Goal: Contribute content

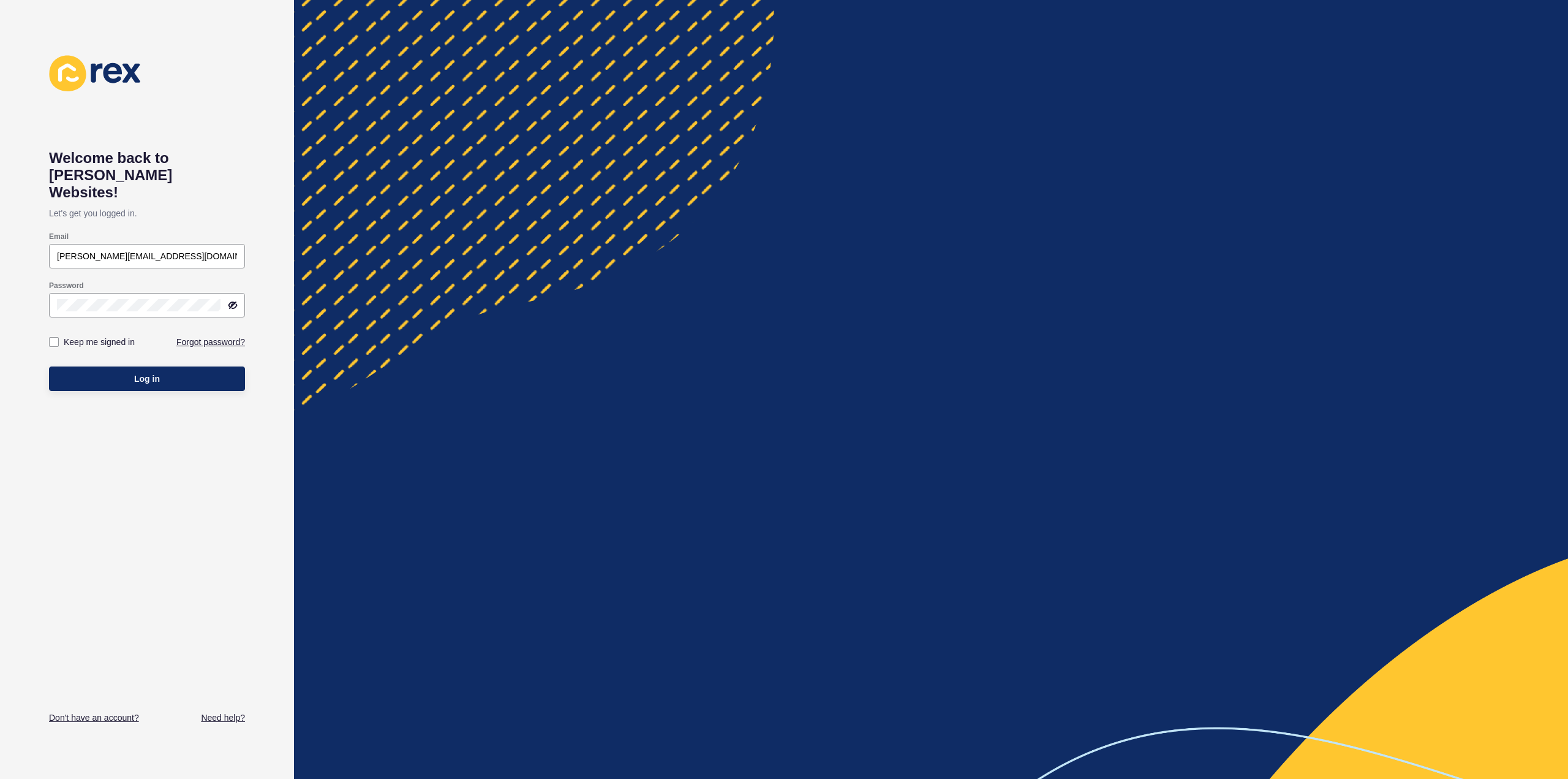
click at [125, 367] on button "Log in" at bounding box center [147, 378] width 196 height 24
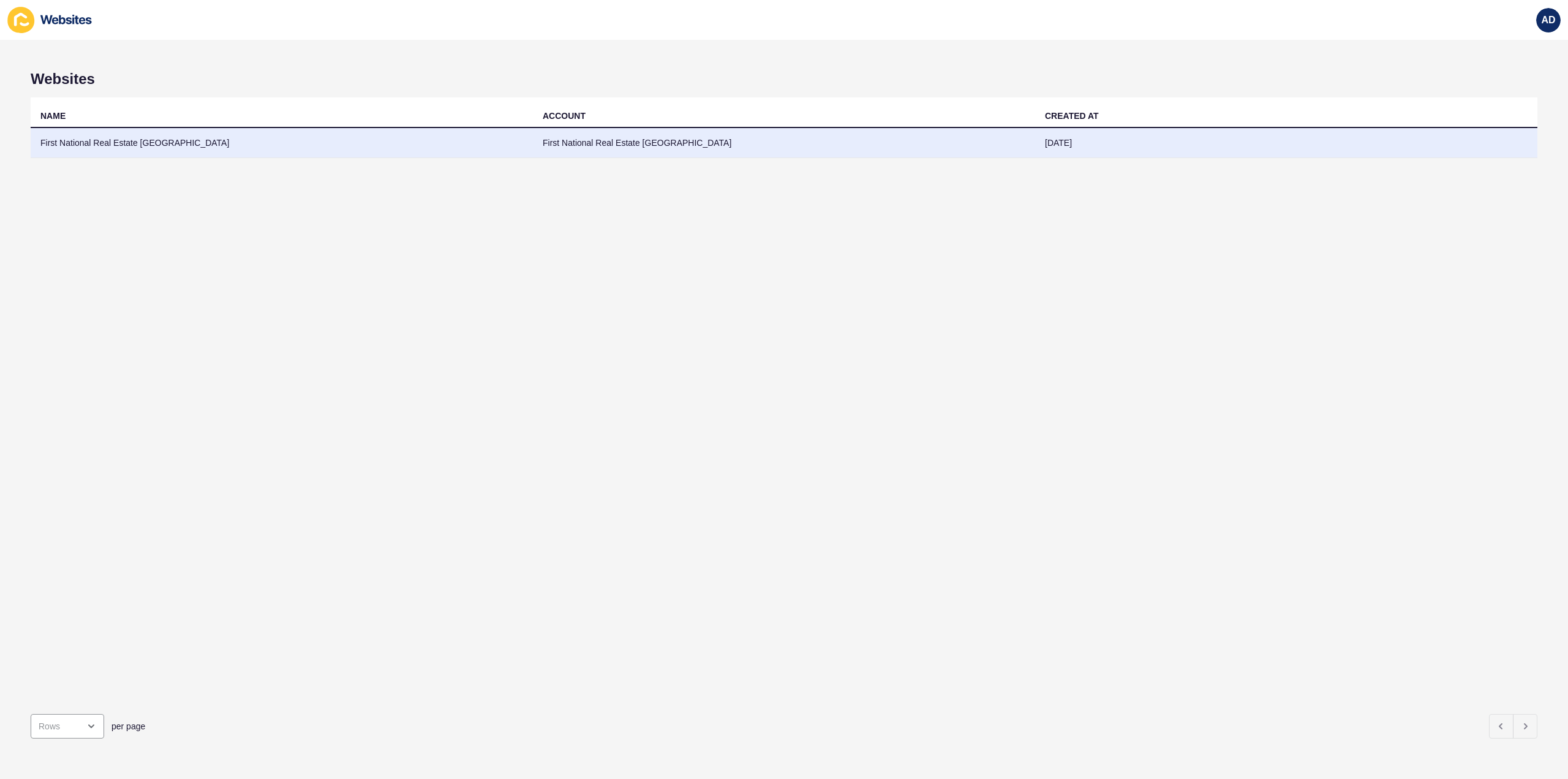
click at [106, 138] on td "First National Real Estate [GEOGRAPHIC_DATA]" at bounding box center [282, 143] width 502 height 30
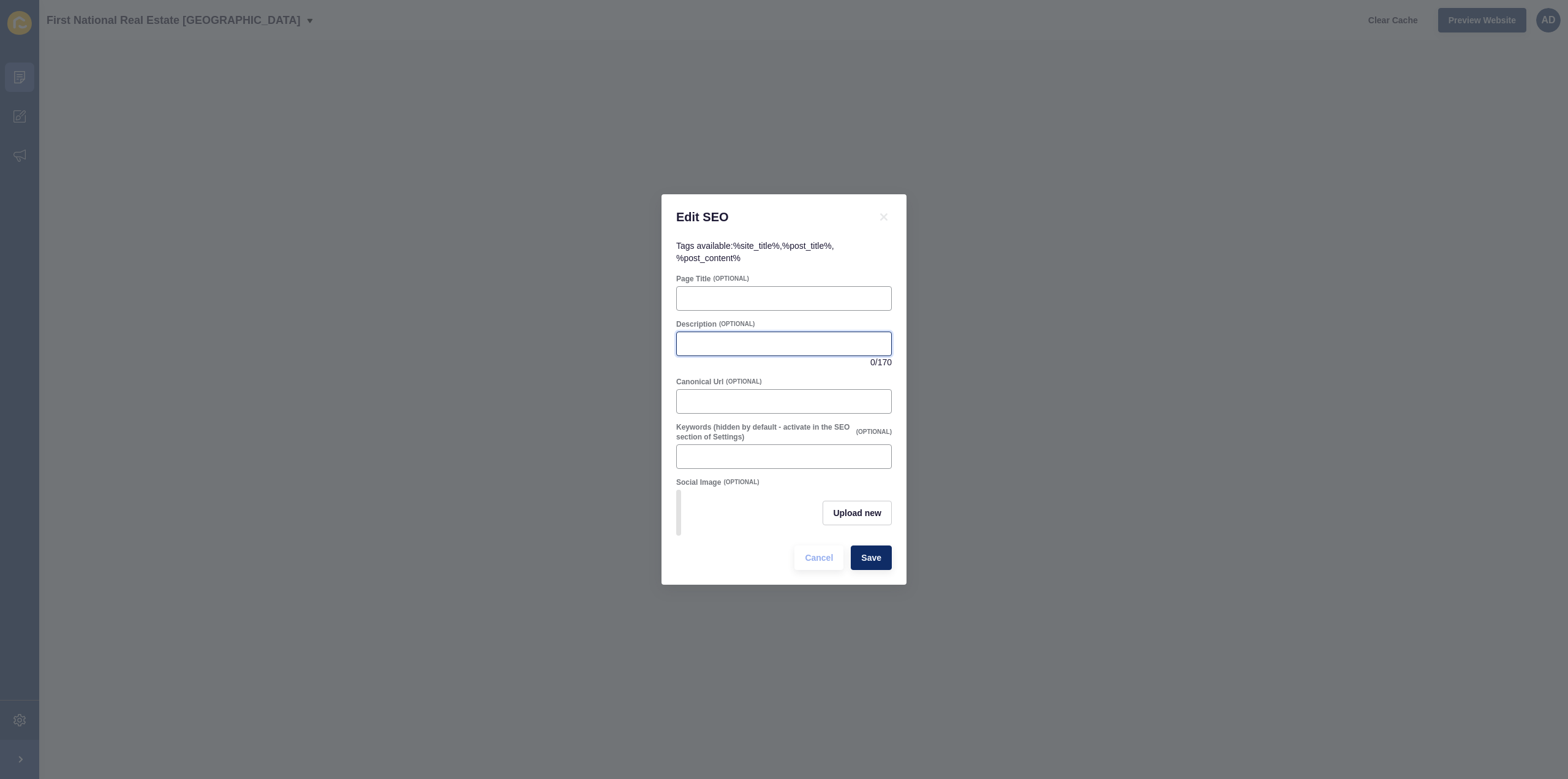
click at [710, 338] on input "Description" at bounding box center [784, 343] width 199 height 12
paste input "Spring 2025 Bundaberg property outlook: rising prices, limited supply, smart se…"
type input "Spring 2025 Bundaberg property outlook: rising prices, limited supply, smart se…"
click at [740, 299] on input "Page Title" at bounding box center [784, 298] width 199 height 12
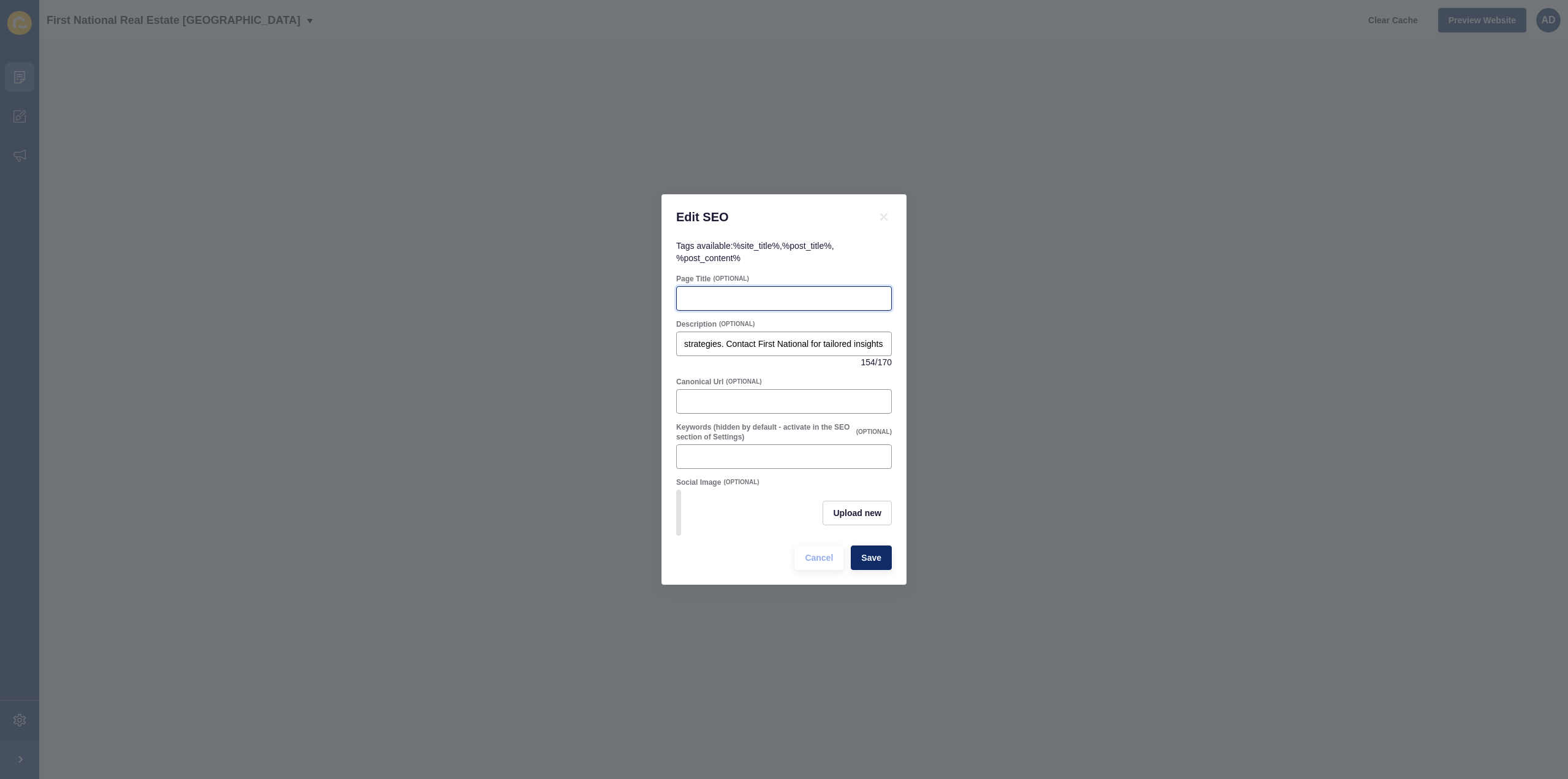
scroll to position [0, 0]
paste input "Bundaberg Spring Property Market Outlook 2025: Key Insights"
type input "Bundaberg Spring Property Market Outlook 2025: Key Insights"
click at [856, 481] on div "Social Image (OPTIONAL)" at bounding box center [784, 482] width 215 height 10
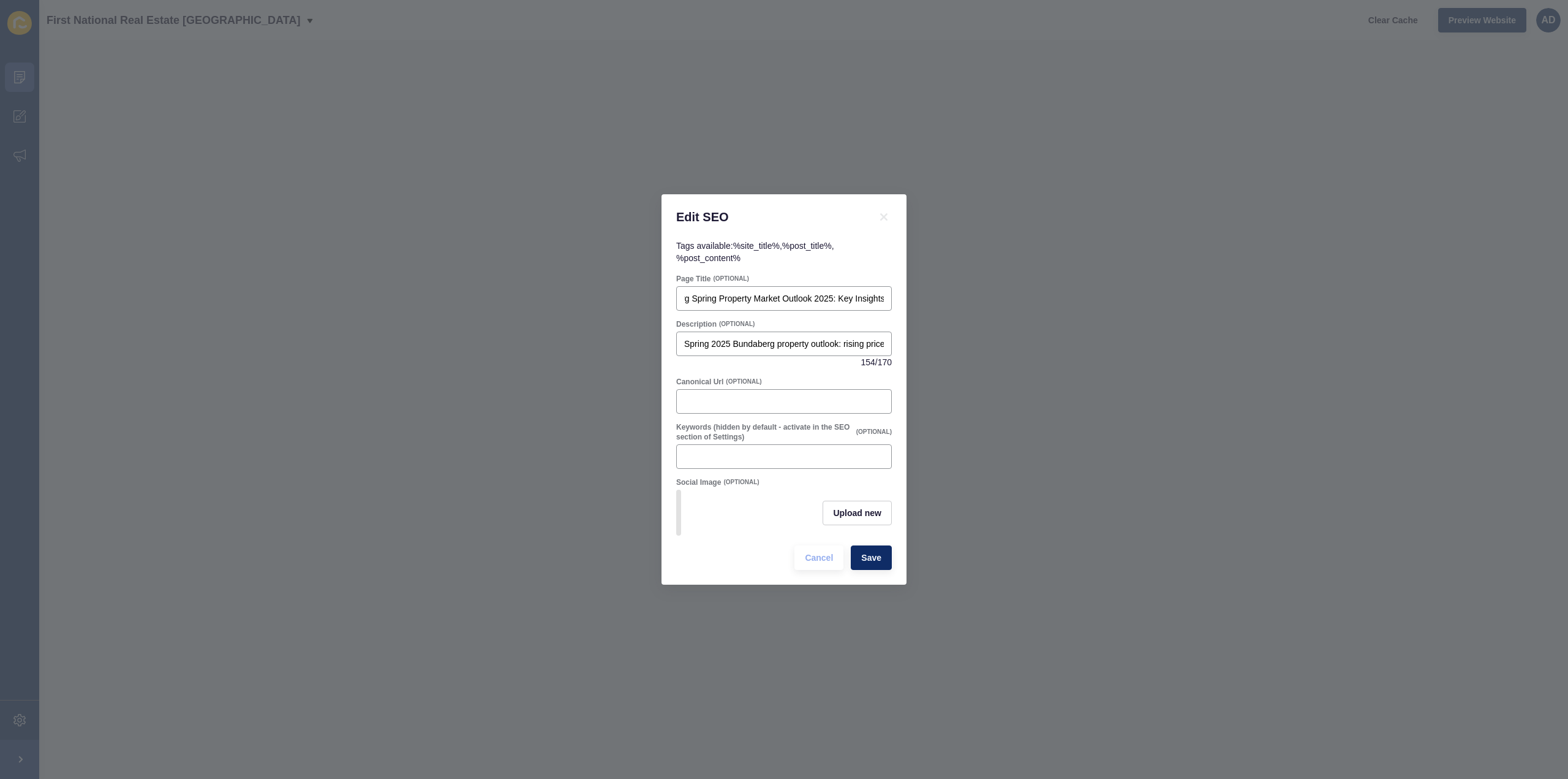
scroll to position [0, 0]
click at [858, 514] on span "Upload new" at bounding box center [857, 513] width 48 height 12
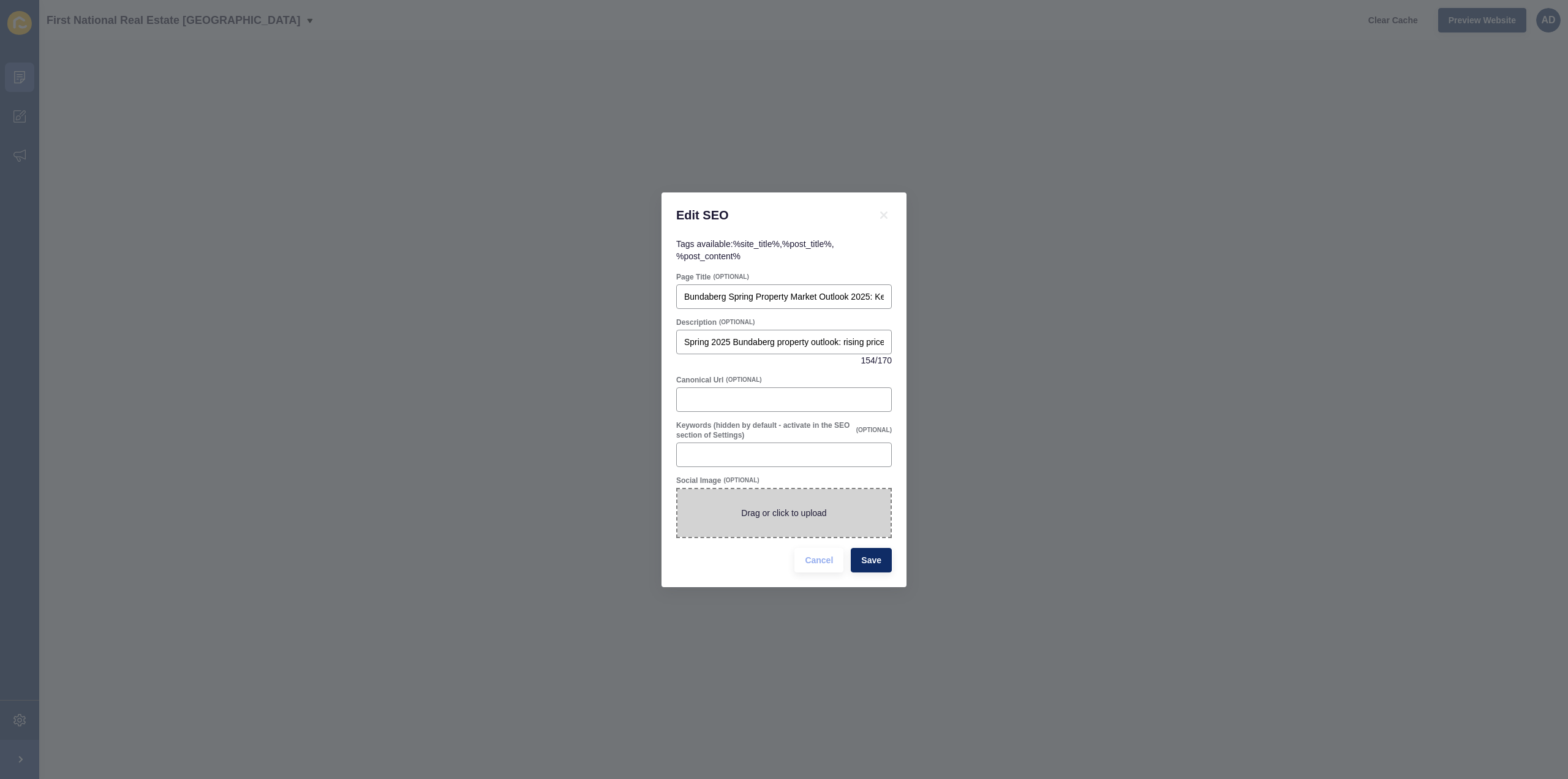
click at [779, 520] on span at bounding box center [784, 512] width 213 height 47
click at [677, 489] on input "Drag or click to upload" at bounding box center [677, 489] width 0 height 0
type input "C:\fakepath\Bundaberg Spring Property Market.png"
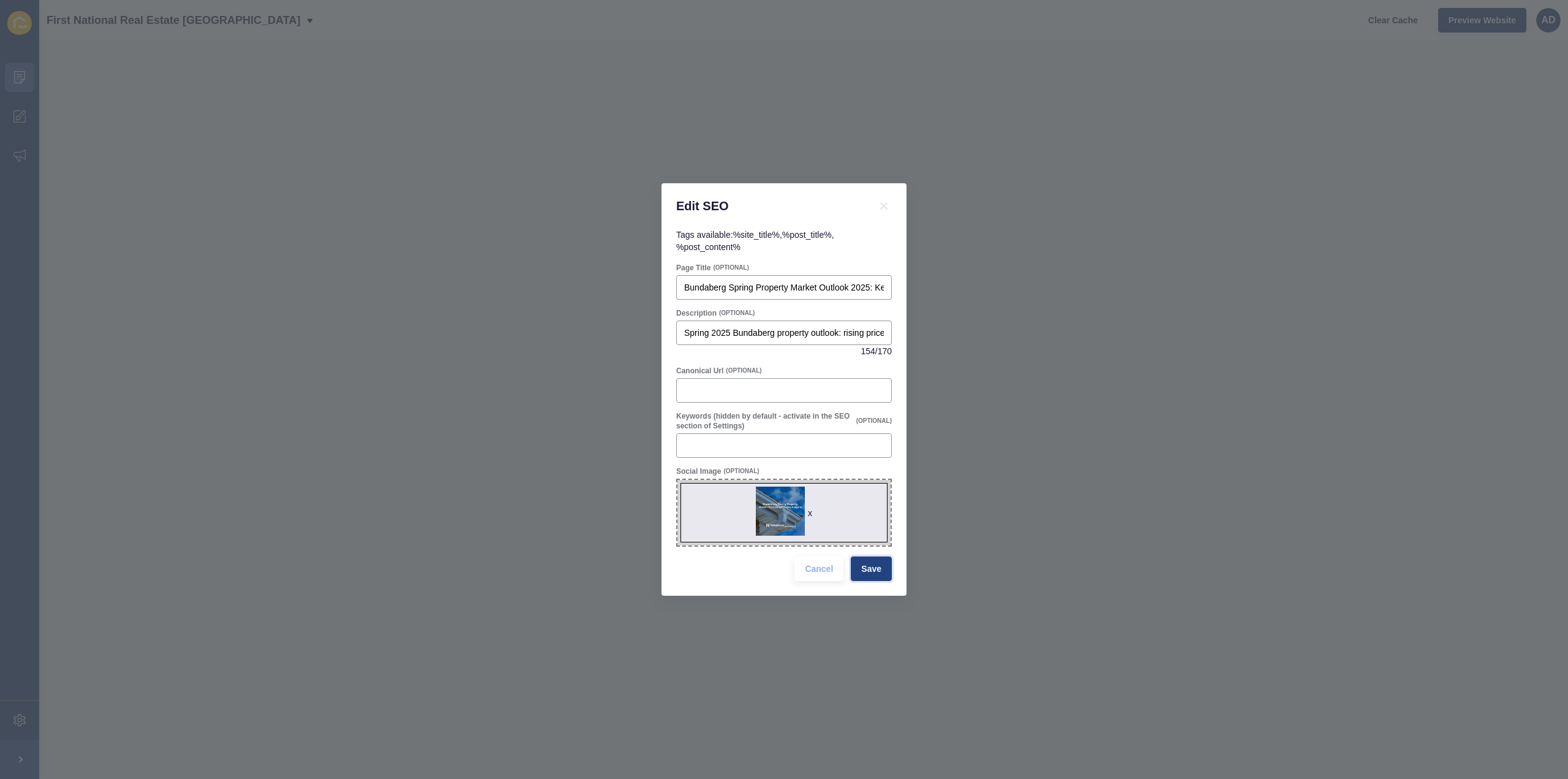
click at [877, 569] on span "Save" at bounding box center [871, 569] width 20 height 12
